Goal: Information Seeking & Learning: Learn about a topic

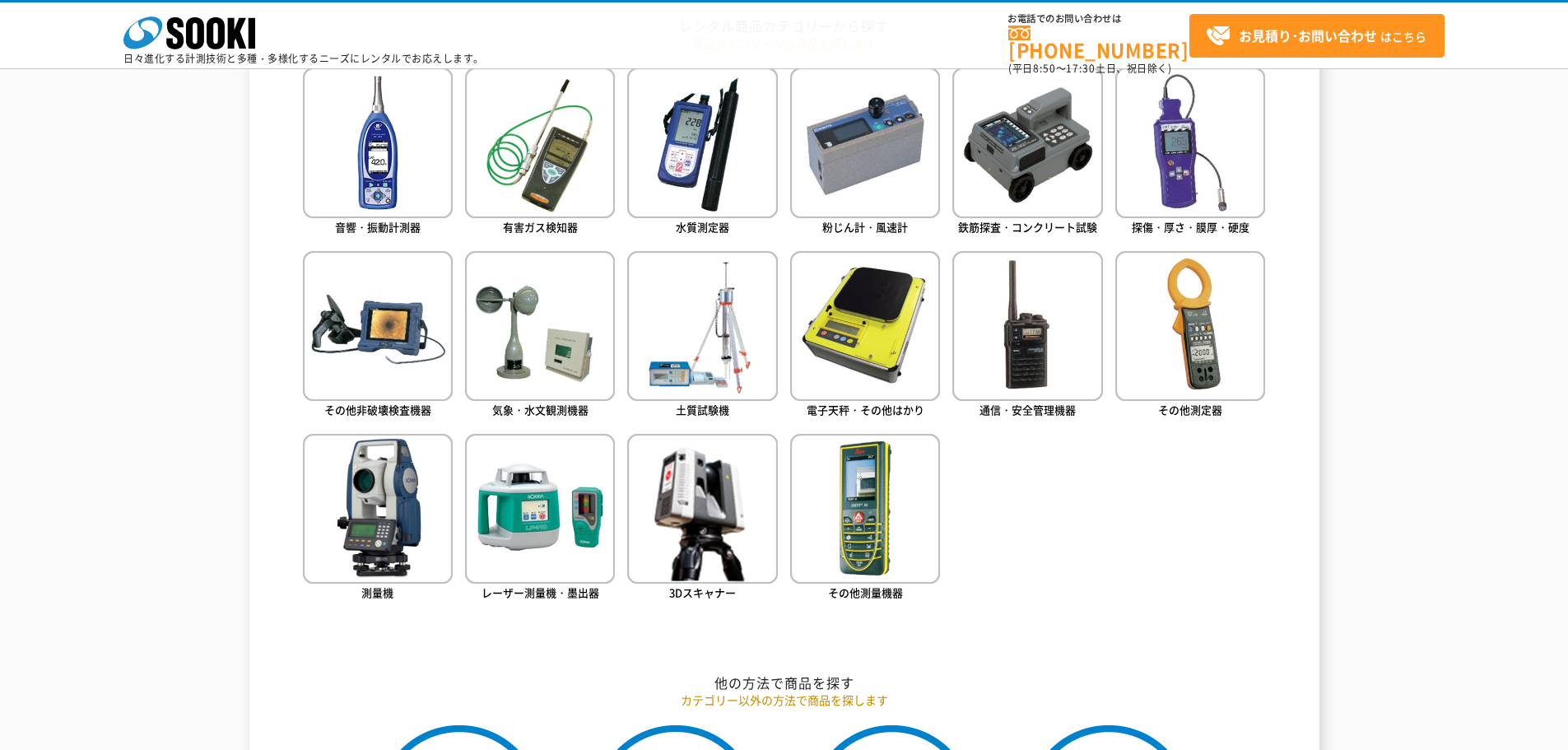
scroll to position [824, 0]
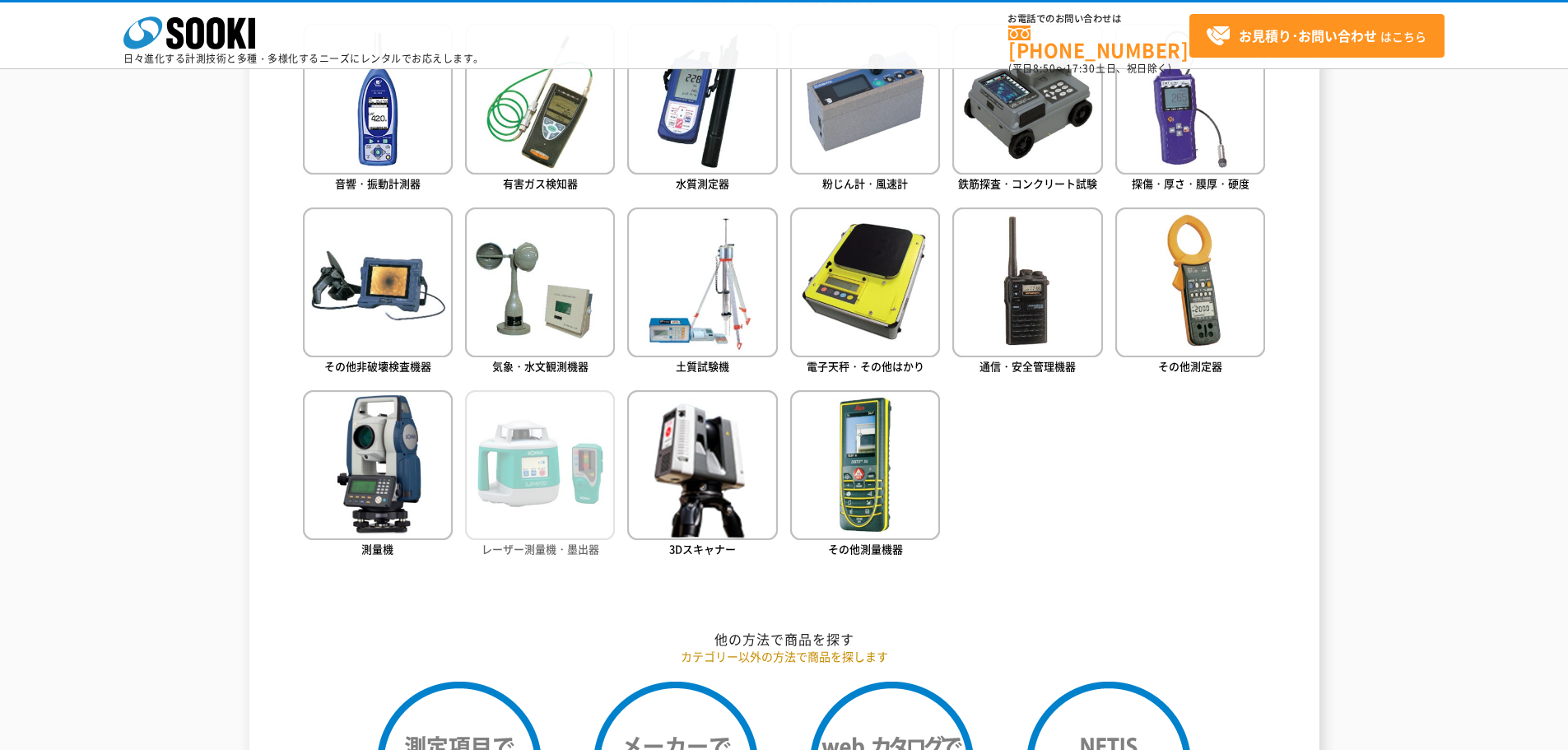
click at [507, 454] on img at bounding box center [540, 465] width 150 height 150
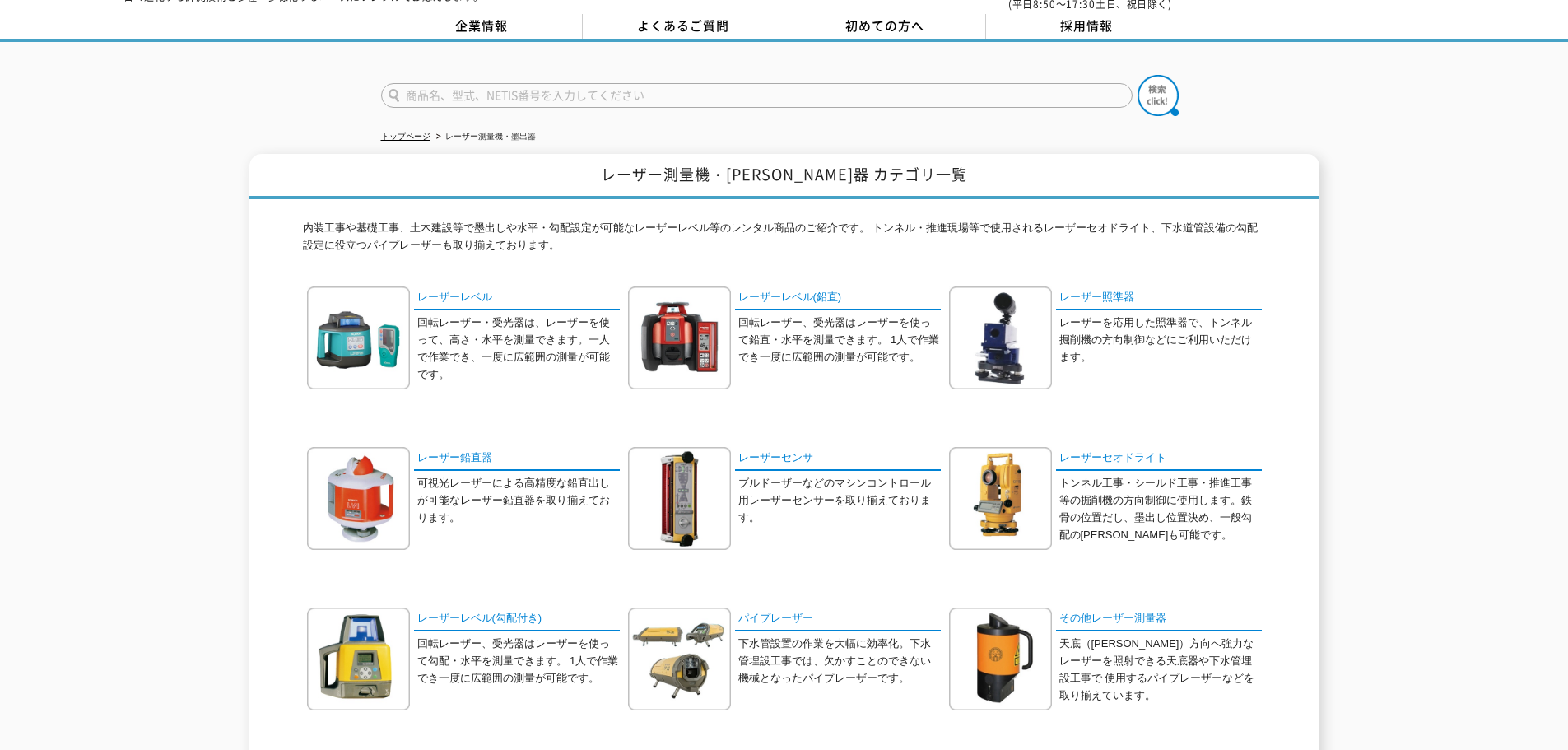
scroll to position [165, 0]
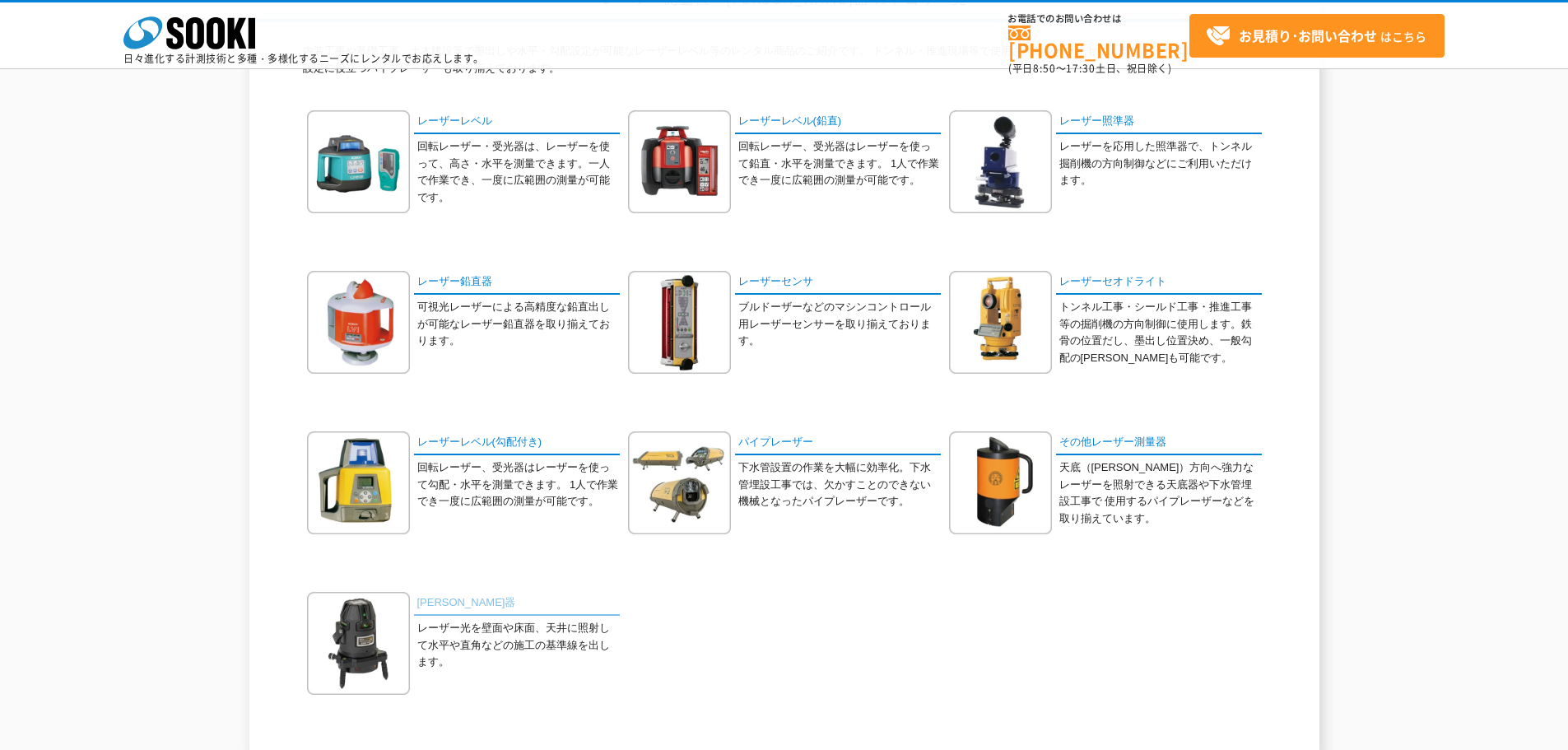
click at [435, 599] on link "[PERSON_NAME]器" at bounding box center [517, 605] width 205 height 24
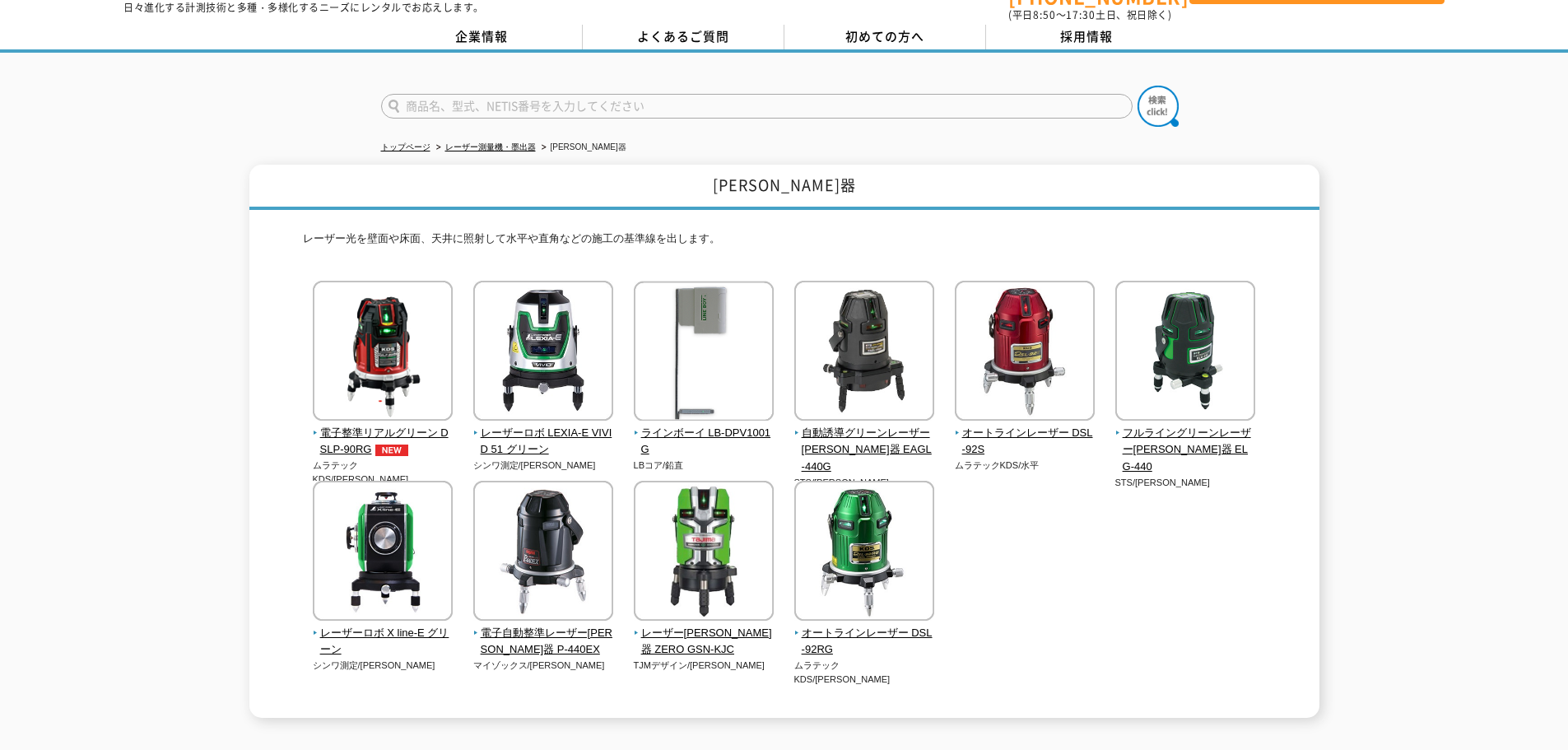
scroll to position [83, 0]
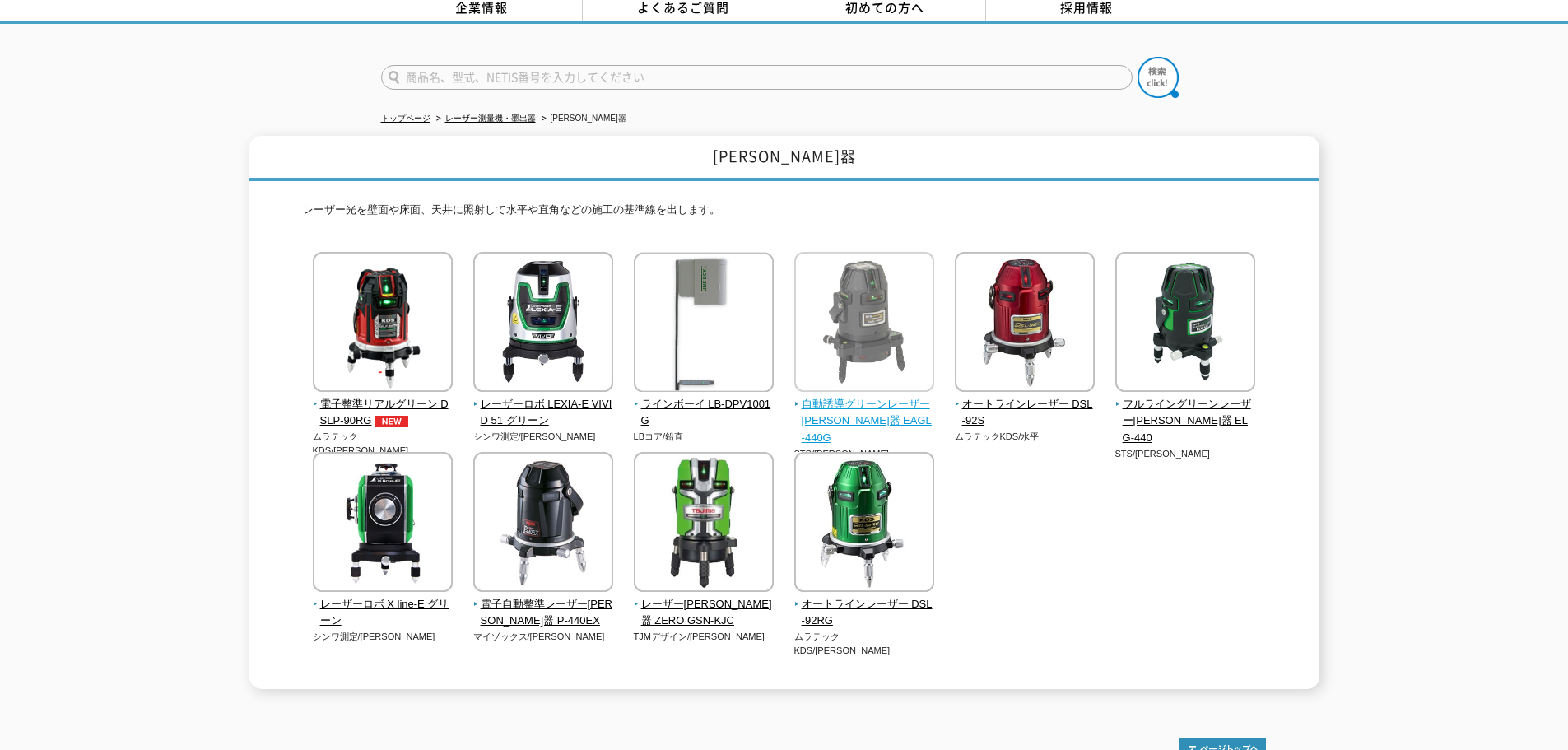
click at [868, 399] on span "自動誘導グリーンレーザー[PERSON_NAME]器 EAGL-440G" at bounding box center [865, 421] width 141 height 51
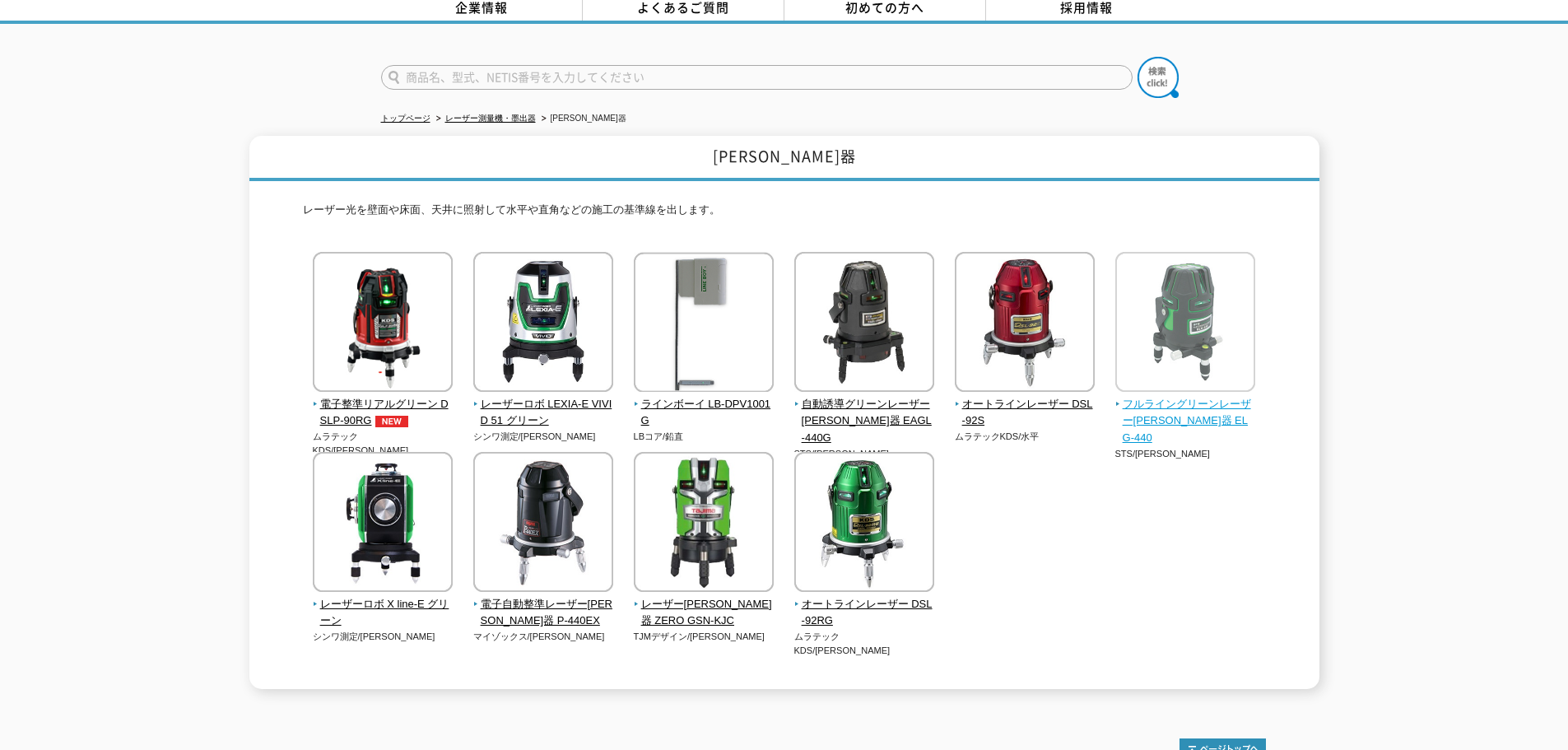
click at [1202, 360] on img at bounding box center [1185, 324] width 140 height 144
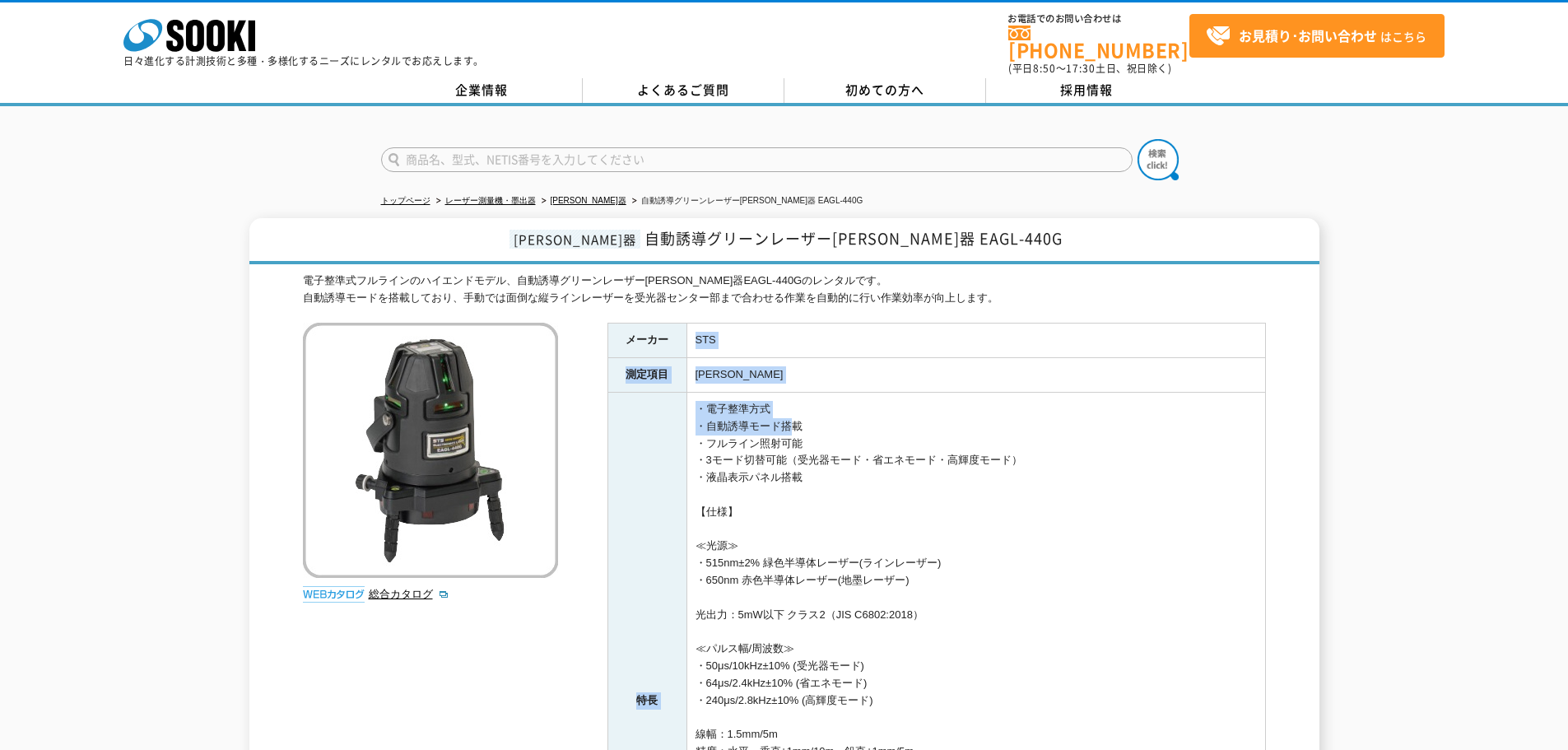
drag, startPoint x: 697, startPoint y: 330, endPoint x: 904, endPoint y: 434, distance: 231.7
click at [852, 433] on tbody "メーカー STS 測定項目 墨出 特長 ・電子整準方式 ・自動誘導モード搭載 ・フルライン照射可能 ・3モード切替可能（受光器モード・省エネモード・高輝度モー…" at bounding box center [936, 666] width 658 height 685
drag, startPoint x: 1204, startPoint y: 439, endPoint x: 1244, endPoint y: 421, distance: 43.9
click at [1206, 438] on td "・電子整準方式 ・自動誘導モード搭載 ・フルライン照射可能 ・3モード切替可能（受光器モード・省エネモード・高輝度モード） ・液晶表示パネル搭載 【仕様】 ≪…" at bounding box center [976, 701] width 579 height 617
click at [1367, 384] on div "墨出器 自動誘導グリーンレーザー墨出器 EAGL-440G 電子整準式フルラインのハイエンドモデル、自動誘導グリーンレーザー墨出器EAGL-440Gのレンタル…" at bounding box center [784, 667] width 1568 height 897
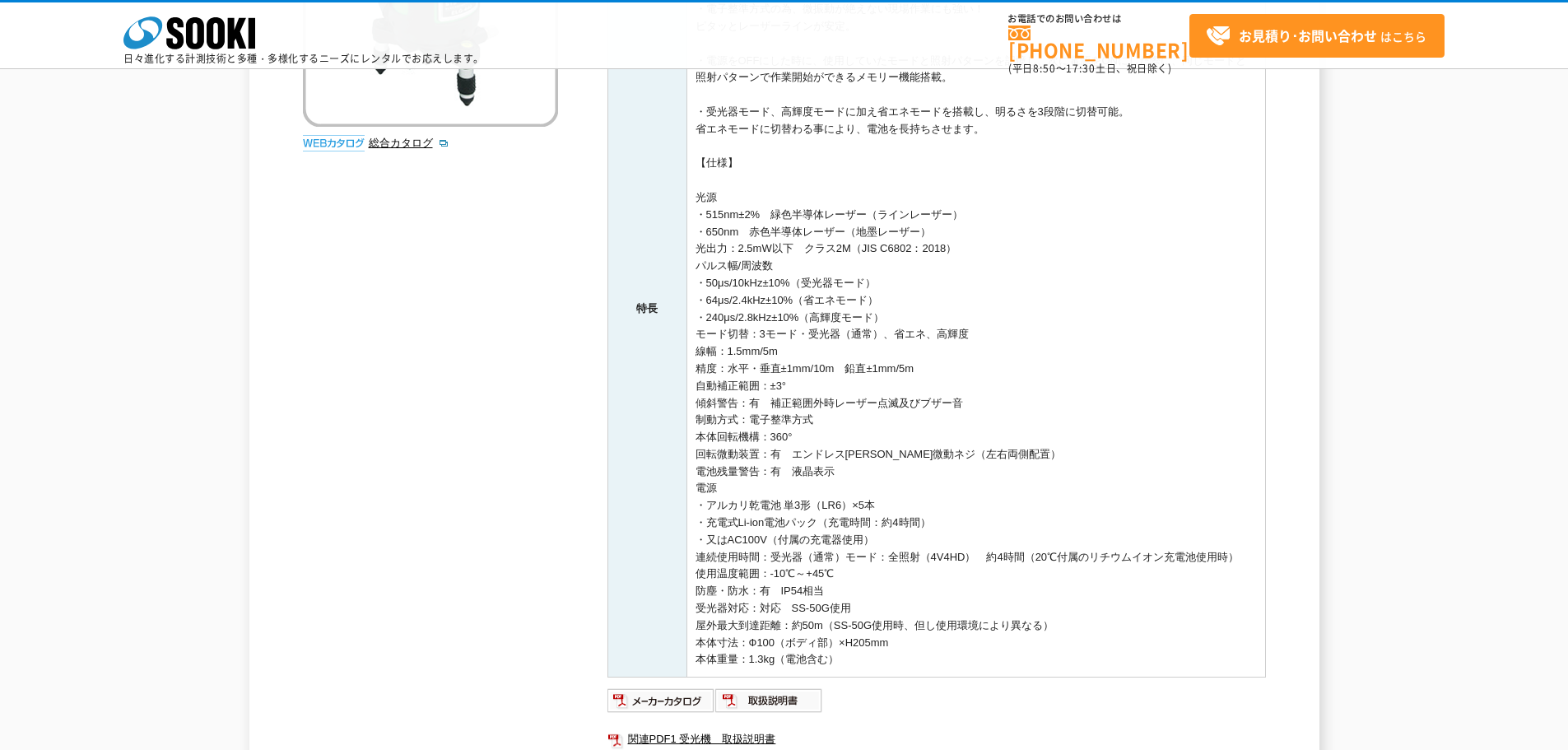
scroll to position [648, 0]
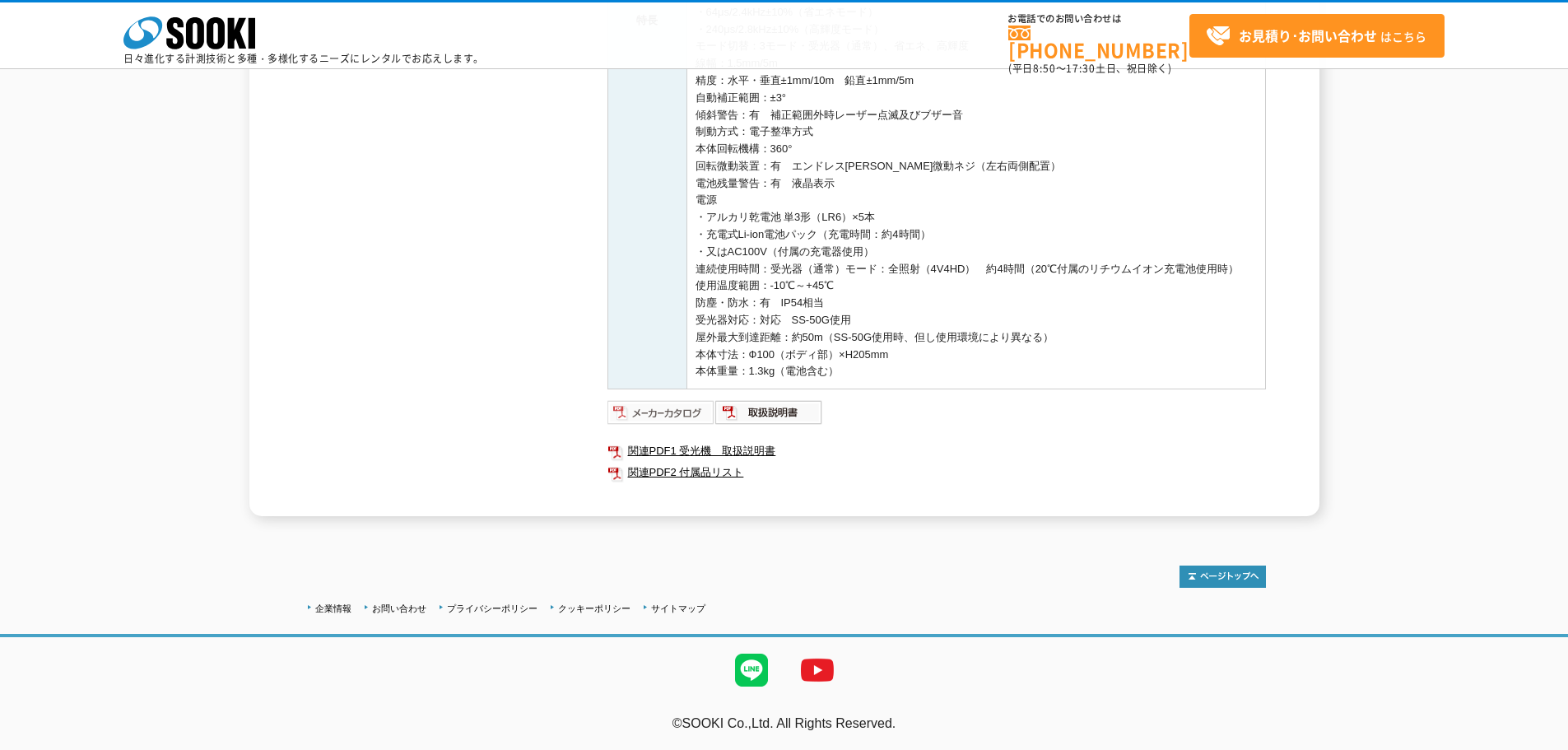
click at [677, 414] on img at bounding box center [661, 412] width 107 height 27
